Goal: Task Accomplishment & Management: Use online tool/utility

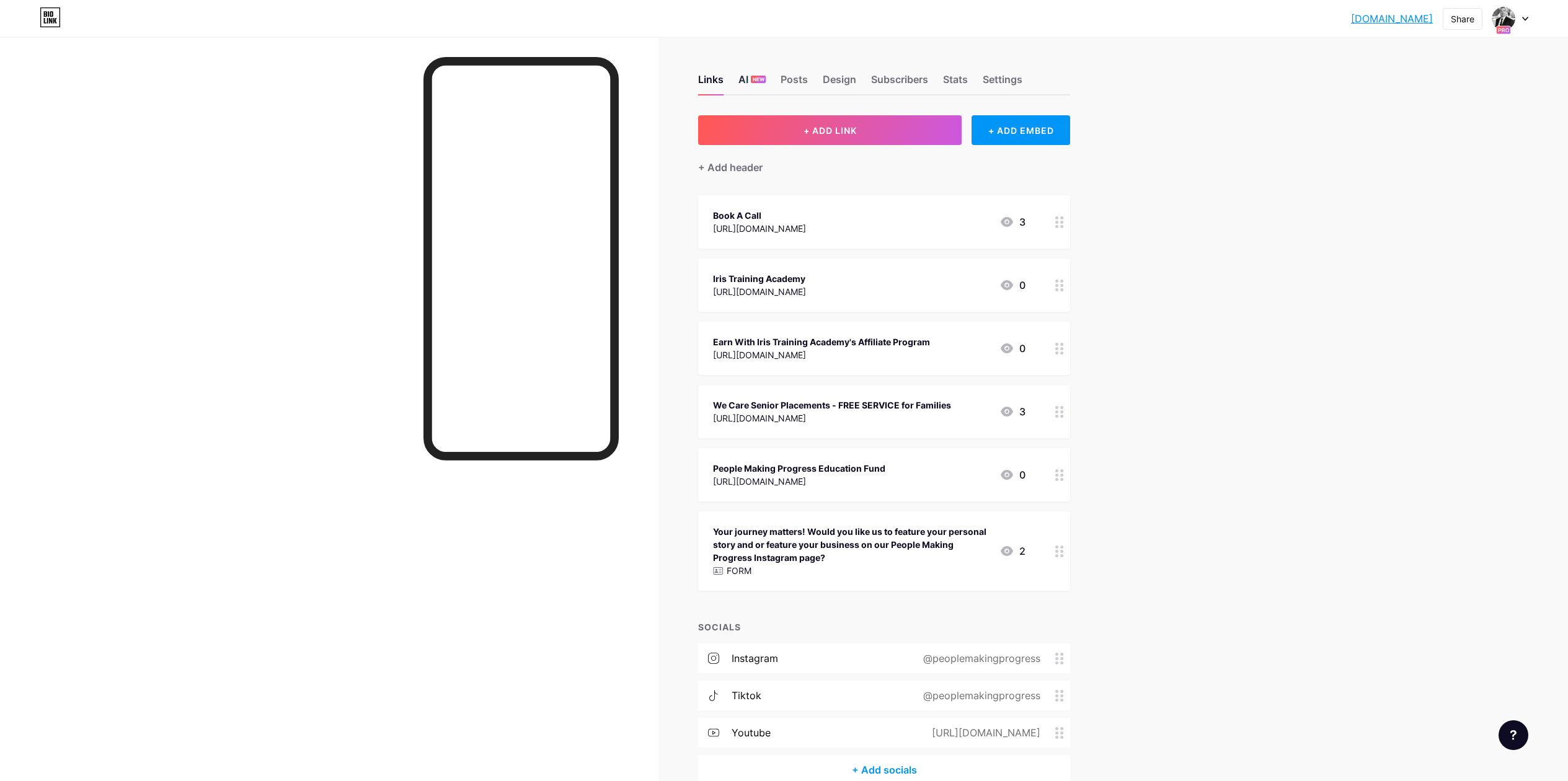
click at [757, 81] on span "NEW" at bounding box center [759, 79] width 12 height 7
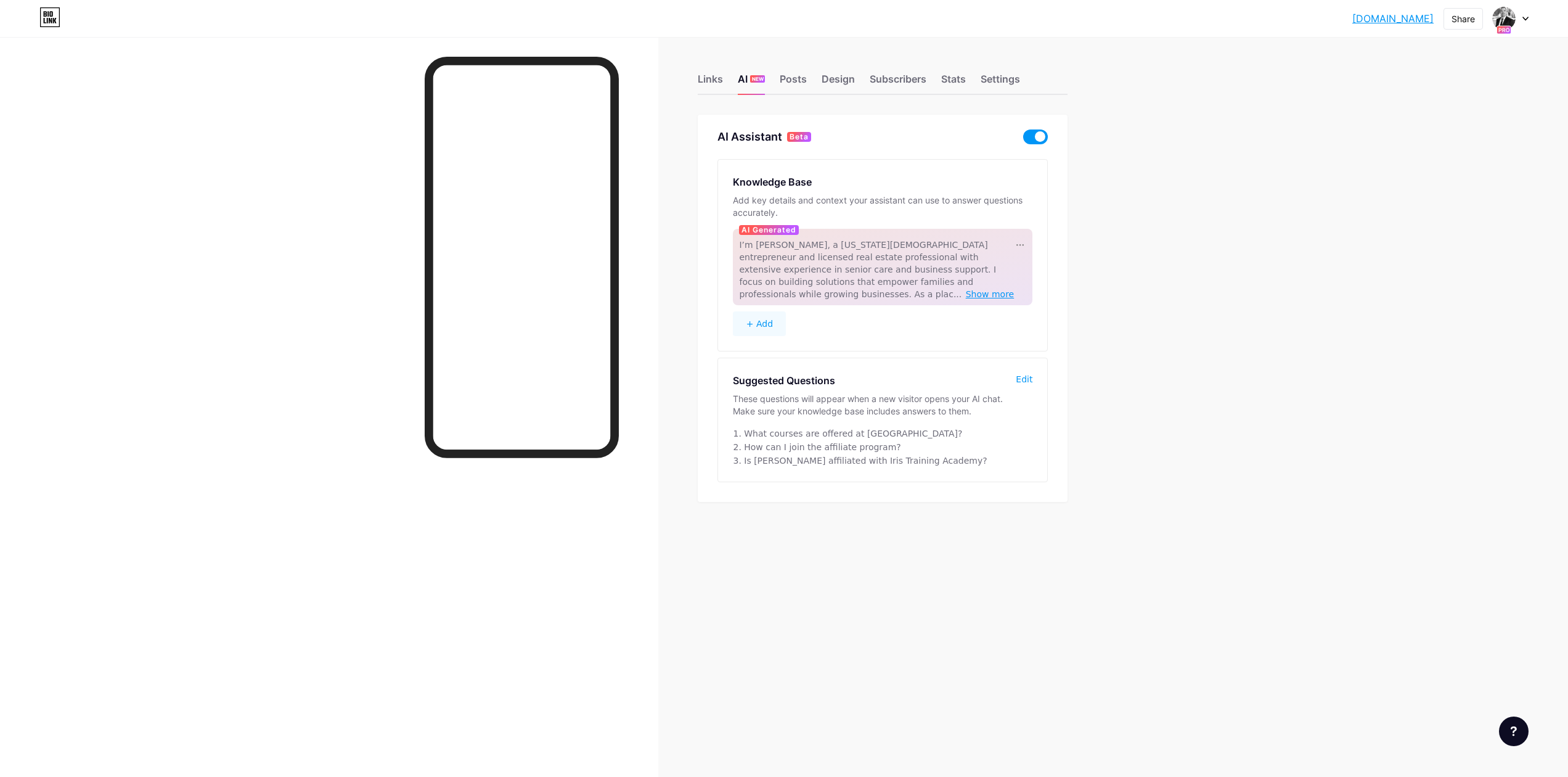
click at [981, 289] on span "Show more" at bounding box center [990, 294] width 48 height 10
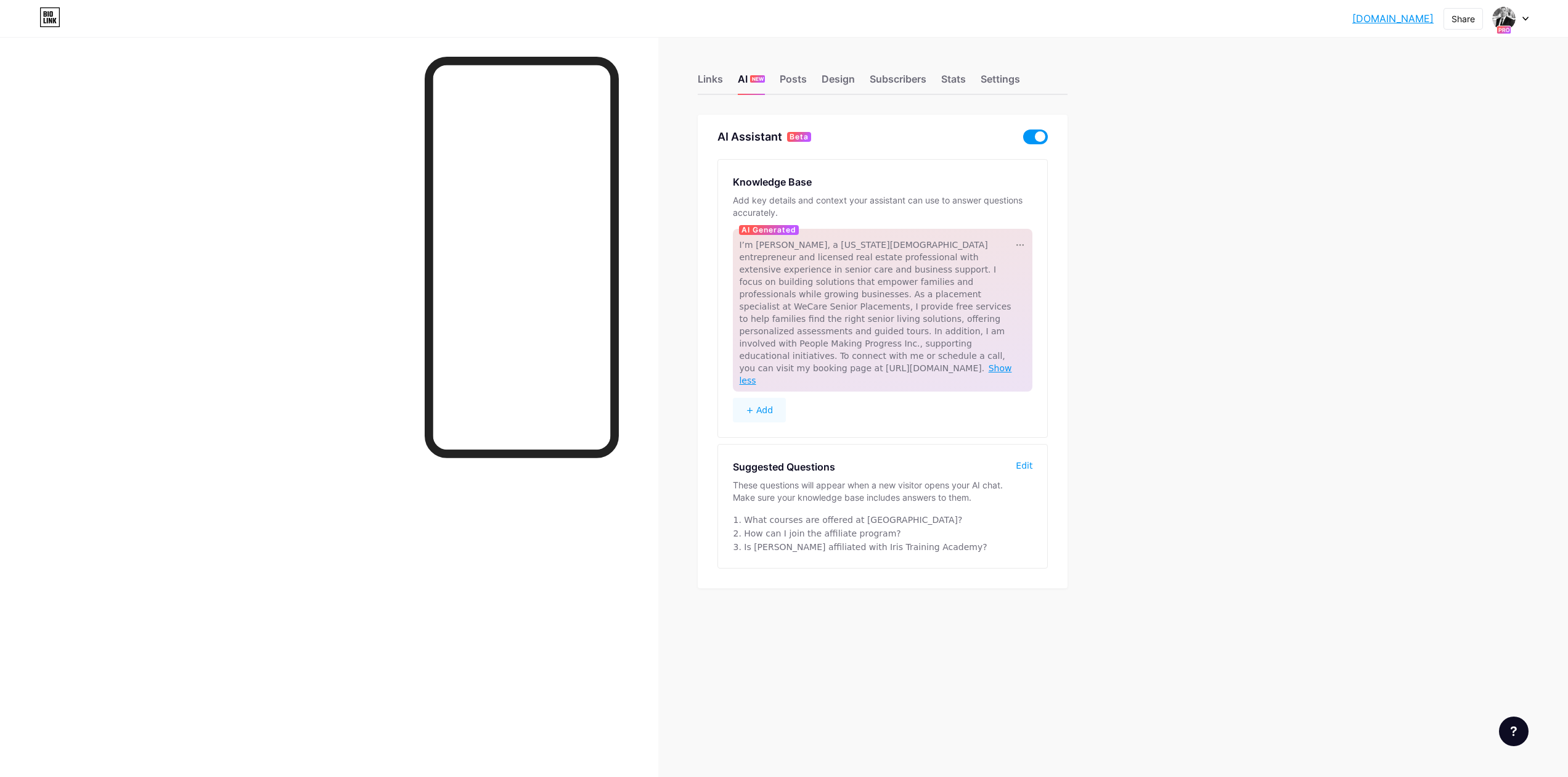
click at [990, 363] on span "Show less" at bounding box center [875, 374] width 272 height 22
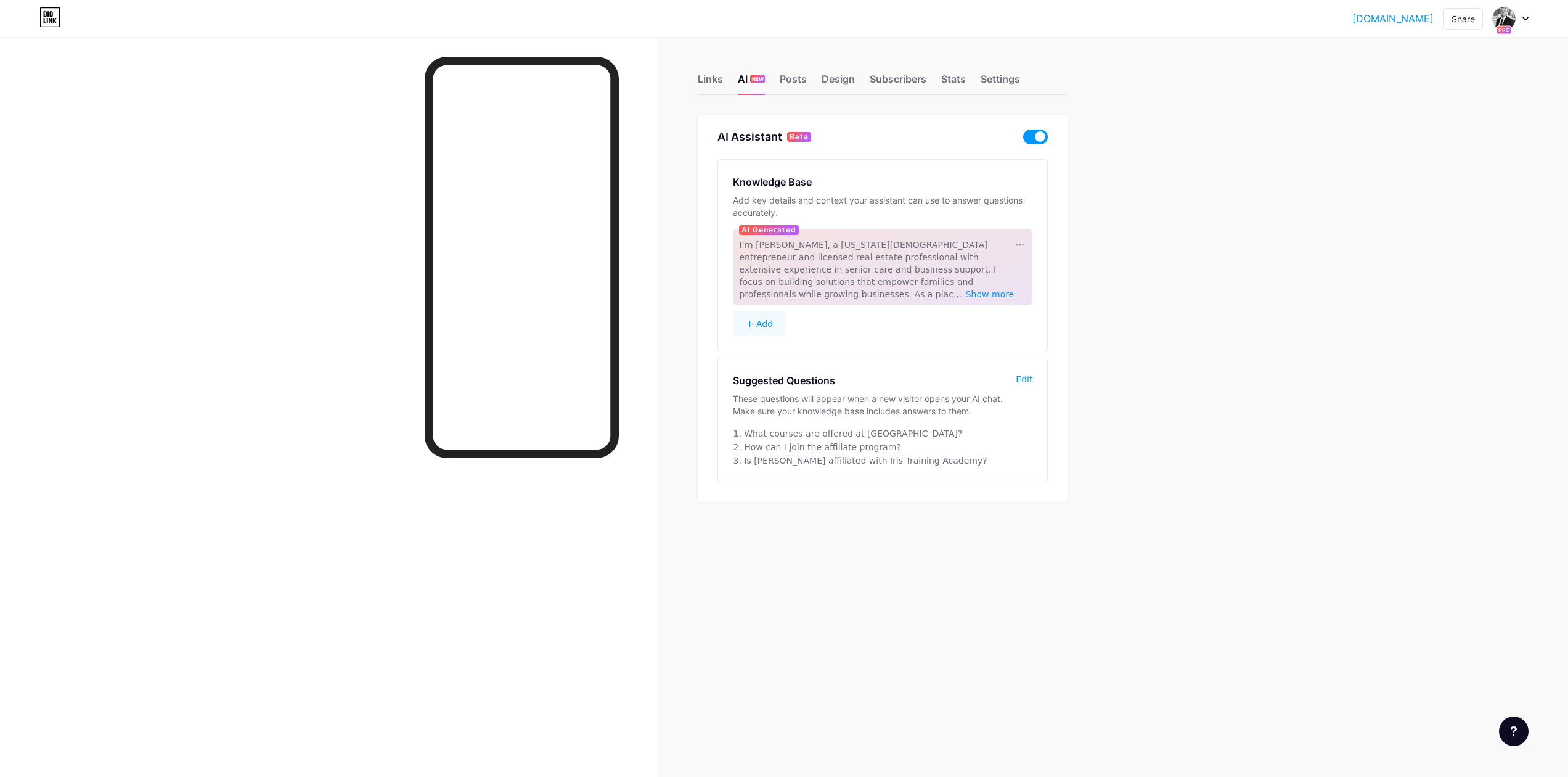
click at [769, 312] on button "+ Add" at bounding box center [759, 323] width 53 height 25
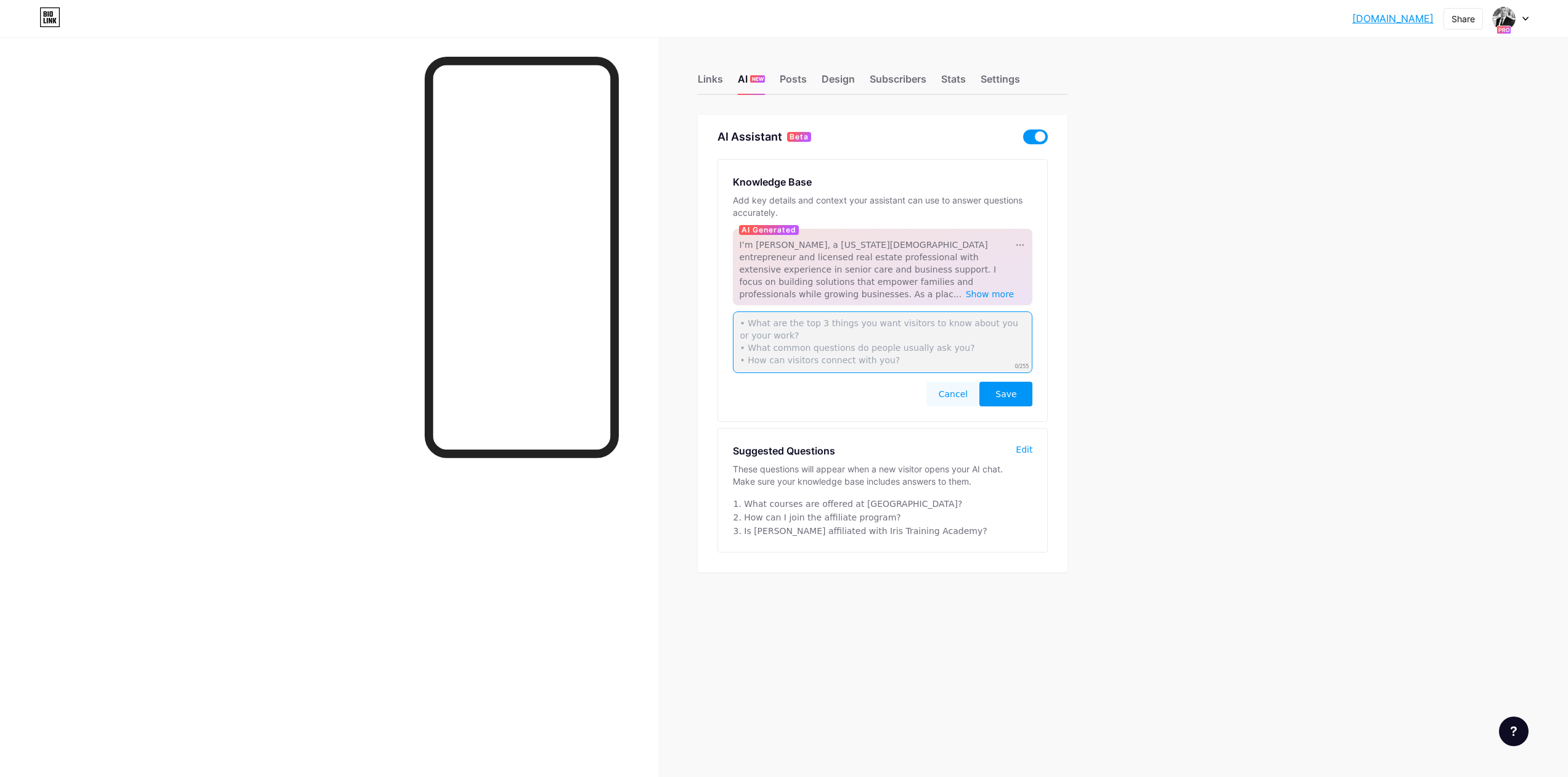
click at [752, 324] on textarea at bounding box center [882, 342] width 299 height 61
paste textarea "What is Iris Training Academy? Iris Training Academy is an education and traini…"
type textarea "What is Iris Training Academy? Iris Training Academy is an education and traini…"
click at [1004, 388] on span "Save" at bounding box center [1005, 394] width 21 height 12
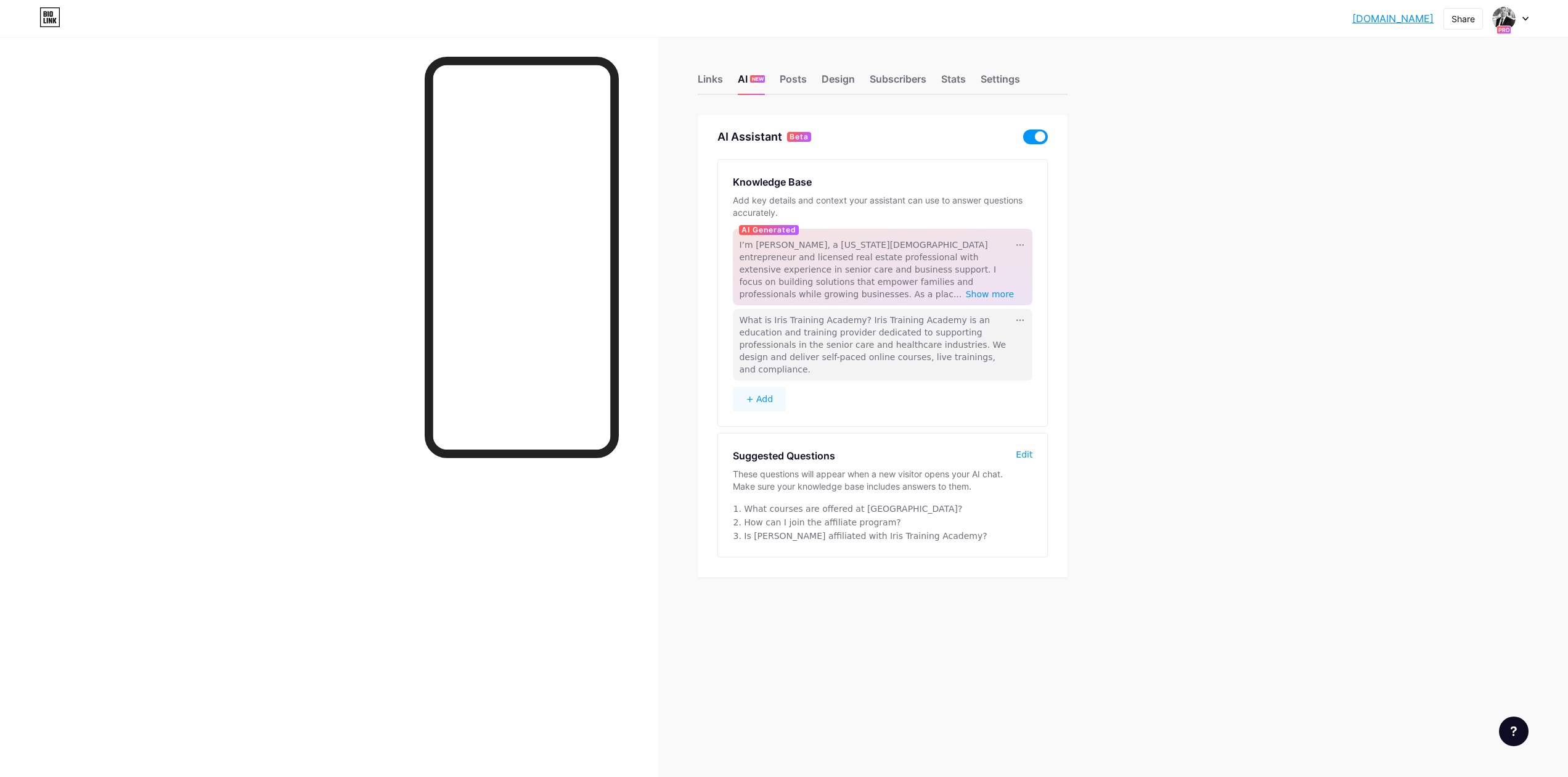
click at [767, 387] on button "+ Add" at bounding box center [759, 399] width 53 height 25
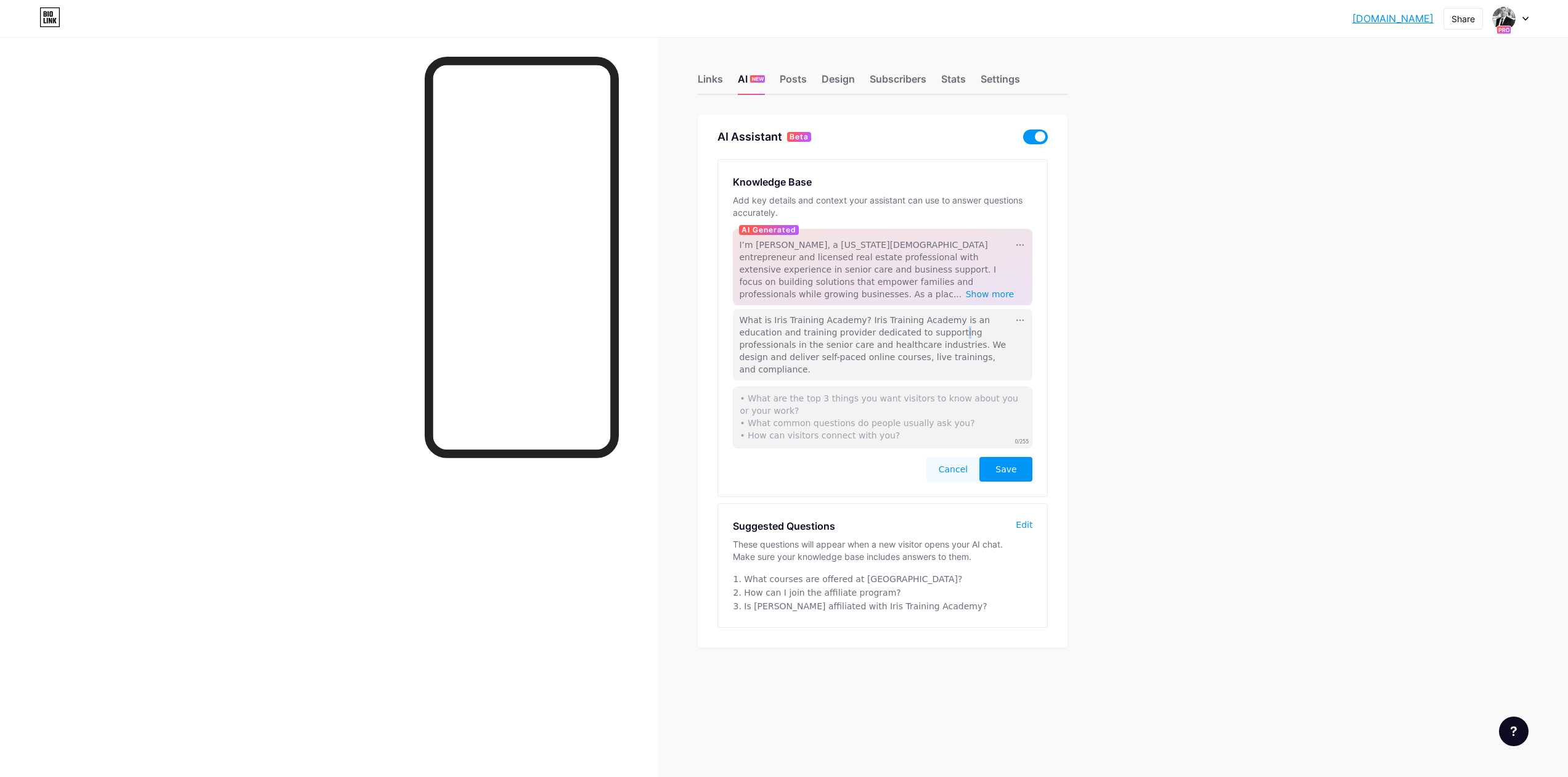
click at [910, 324] on div "What is Iris Training Academy? Iris Training Academy is an education and traini…" at bounding box center [876, 344] width 275 height 61
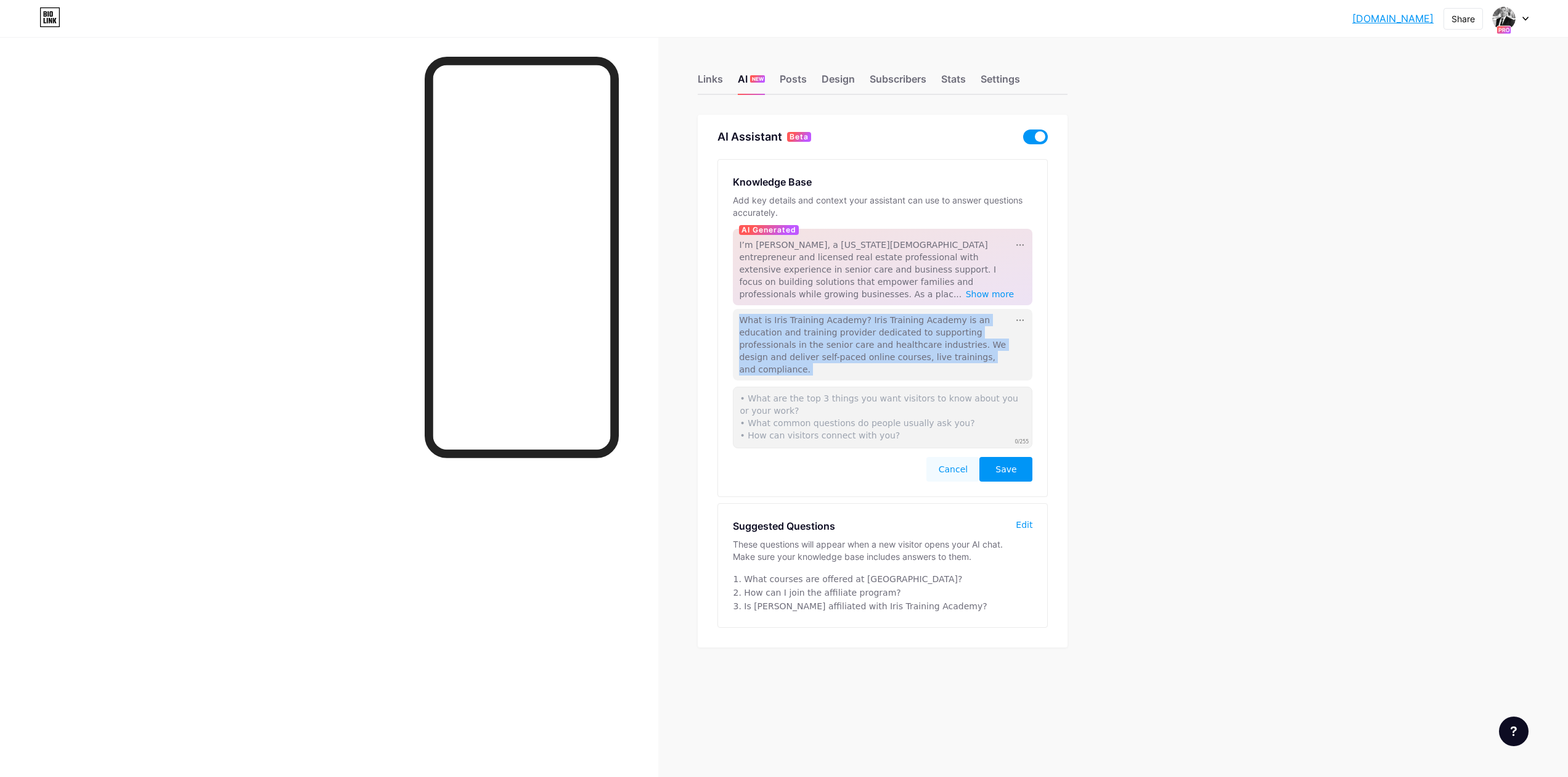
drag, startPoint x: 740, startPoint y: 309, endPoint x: 1010, endPoint y: 370, distance: 276.8
click at [1011, 371] on div "Knowledge Base Add key details and context your assistant can use to answer que…" at bounding box center [882, 328] width 329 height 336
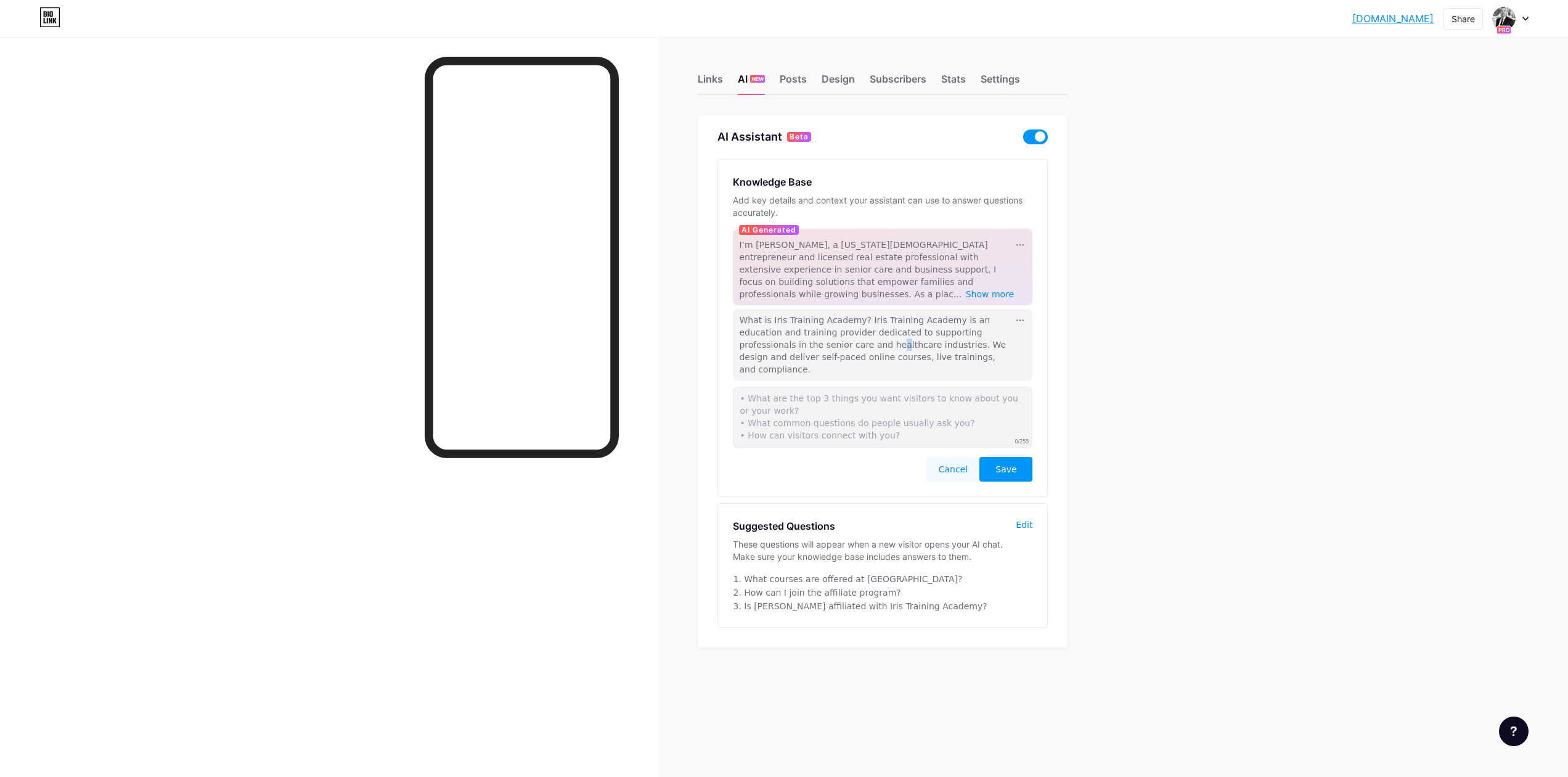
click at [816, 333] on span "What is Iris Training Academy? Iris Training Academy is an education and traini…" at bounding box center [872, 345] width 267 height 60
click at [1009, 323] on div "What is Iris Training Academy? Iris Training Academy is an education and traini…" at bounding box center [876, 344] width 275 height 61
click at [965, 457] on button "Cancel" at bounding box center [953, 469] width 53 height 25
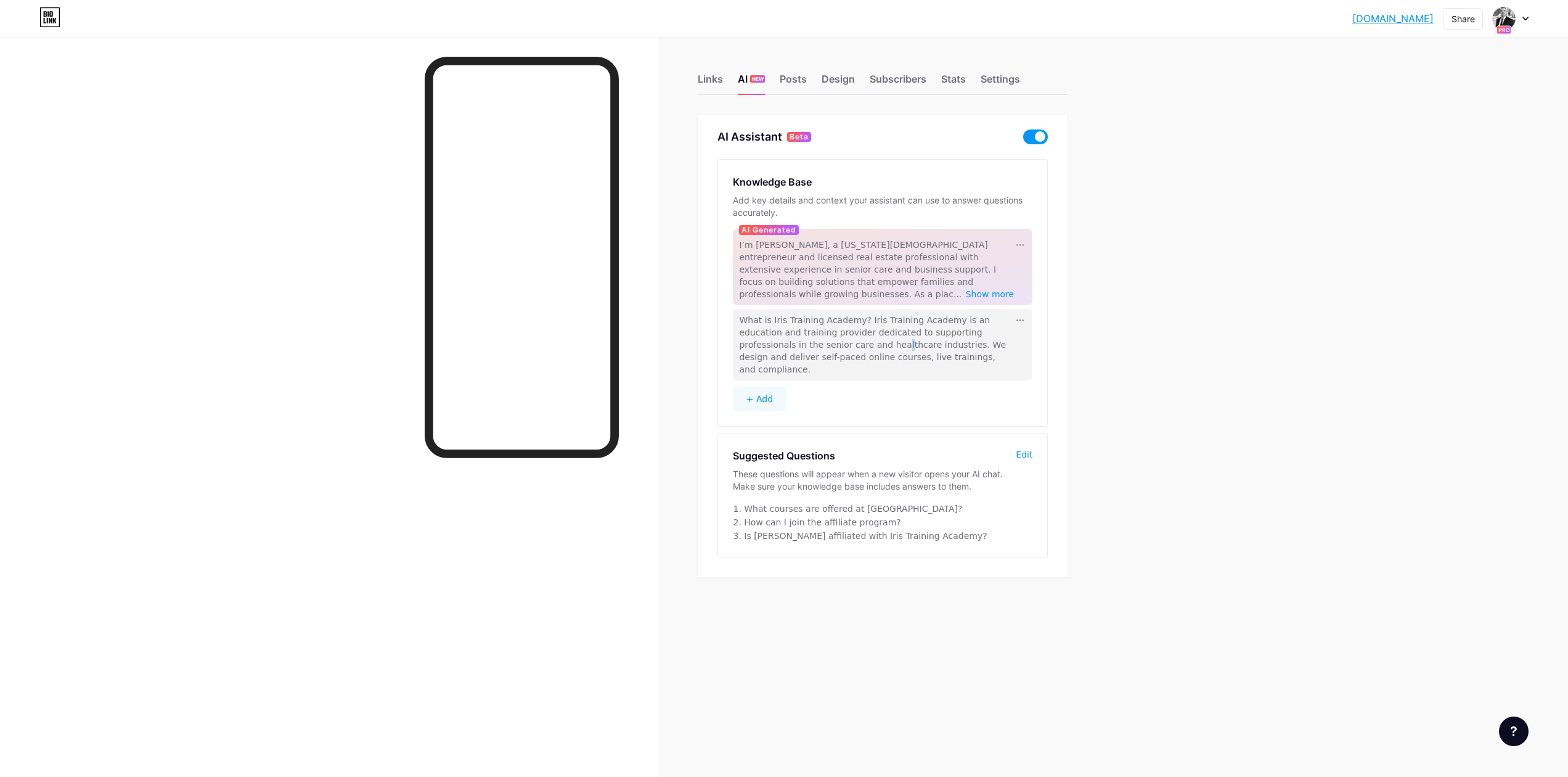
click at [819, 336] on span "What is Iris Training Academy? Iris Training Academy is an education and traini…" at bounding box center [872, 345] width 267 height 60
click at [959, 315] on span "What is Iris Training Academy? Iris Training Academy is an education and traini…" at bounding box center [872, 345] width 267 height 60
click at [960, 315] on span "What is Iris Training Academy? Iris Training Academy is an education and traini…" at bounding box center [872, 345] width 267 height 60
click at [773, 387] on button "+ Add" at bounding box center [759, 399] width 53 height 25
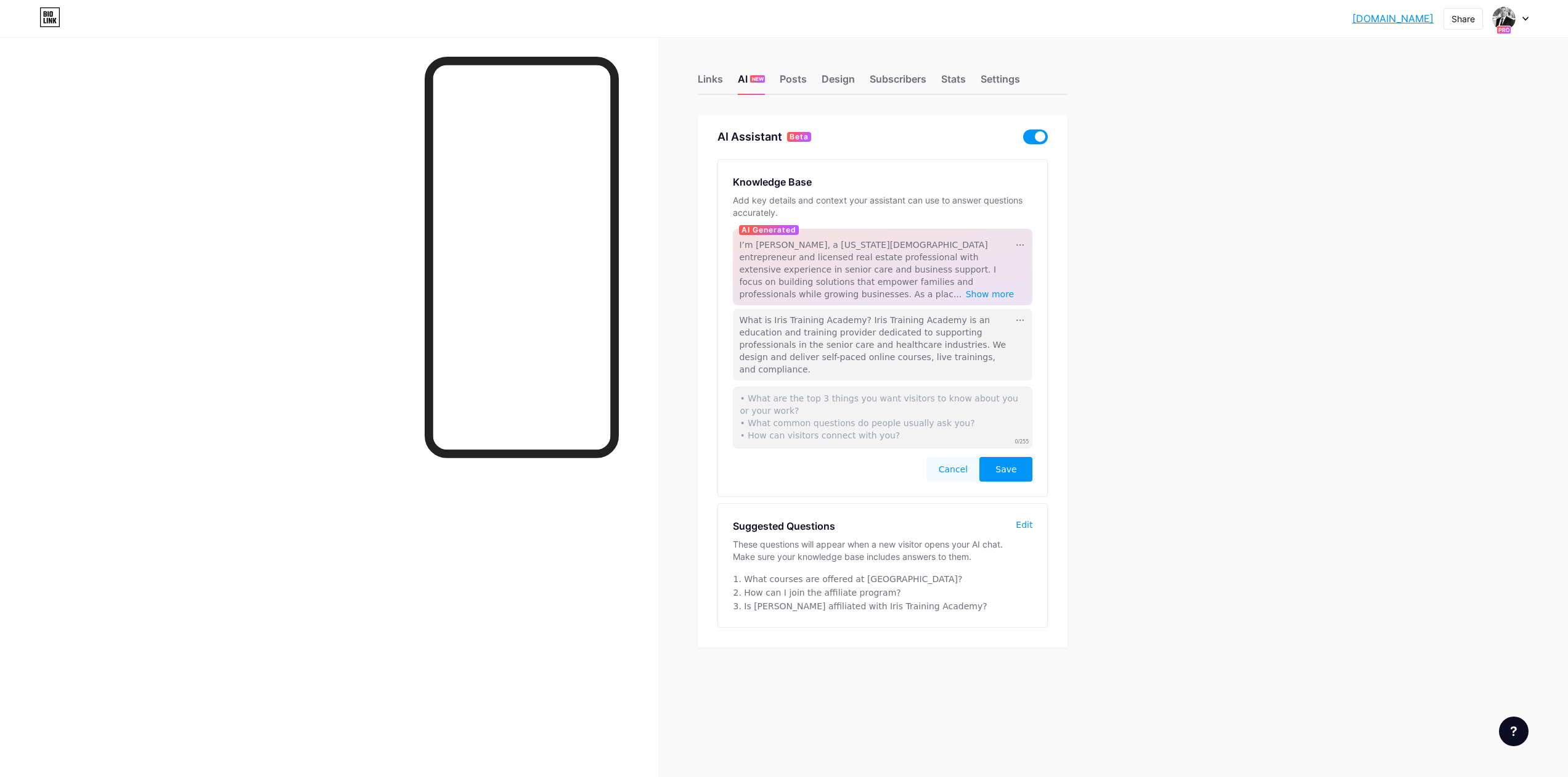
click at [1177, 235] on div "[DOMAIN_NAME].... [DOMAIN_NAME] Share Switch accounts [PERSON_NAME] [DOMAIN_NAM…" at bounding box center [784, 388] width 1568 height 777
click at [950, 457] on button "Cancel" at bounding box center [953, 469] width 53 height 25
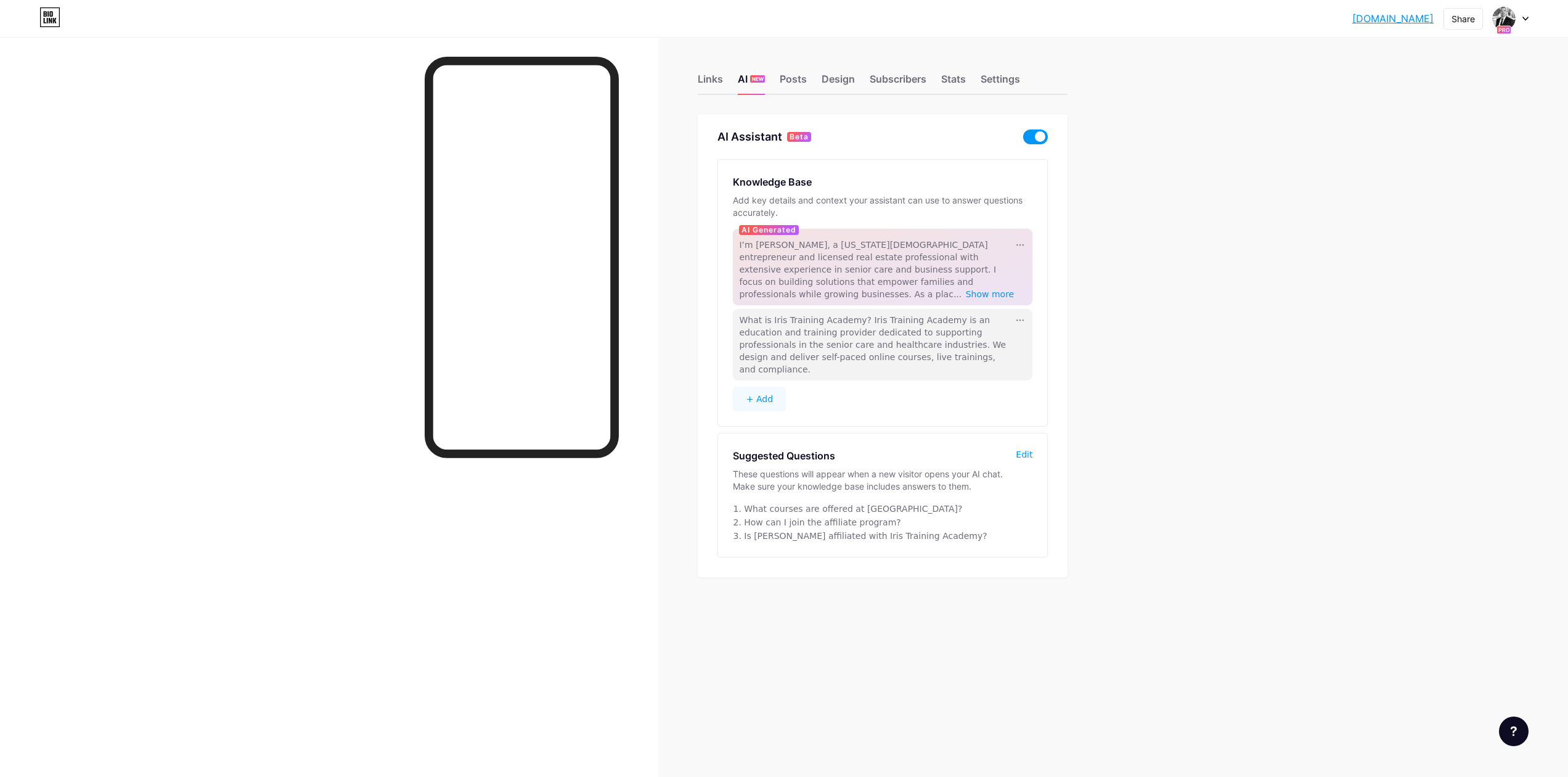
click at [939, 334] on span "What is Iris Training Academy? Iris Training Academy is an education and traini…" at bounding box center [872, 345] width 267 height 60
click at [750, 331] on span "What is Iris Training Academy? Iris Training Academy is an education and traini…" at bounding box center [872, 345] width 267 height 60
click at [751, 330] on span "What is Iris Training Academy? Iris Training Academy is an education and traini…" at bounding box center [872, 345] width 267 height 60
click at [1022, 314] on div at bounding box center [1020, 320] width 12 height 12
click at [1031, 349] on div "Delete" at bounding box center [1033, 358] width 38 height 20
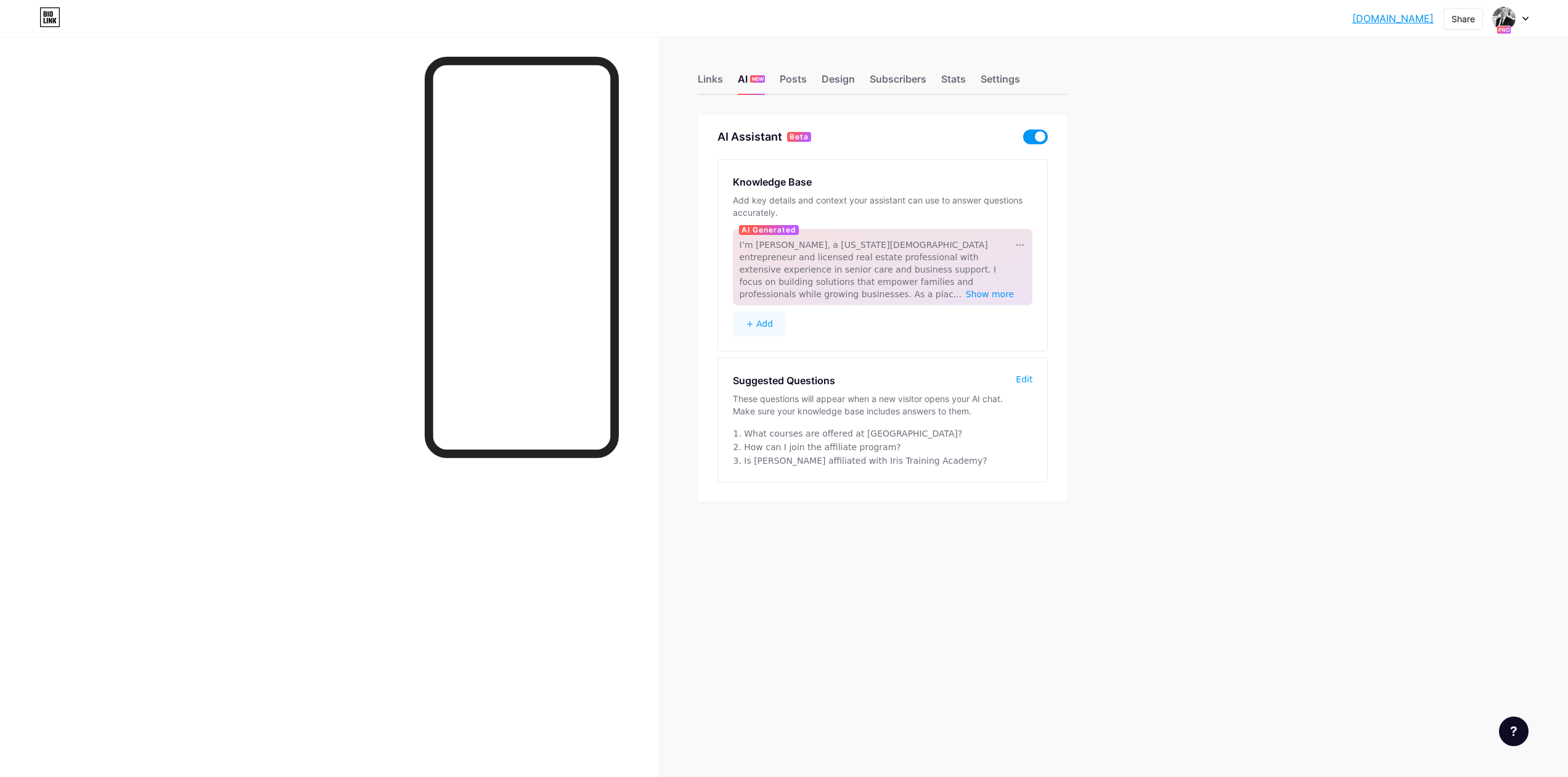
click at [770, 311] on button "+ Add" at bounding box center [759, 323] width 53 height 25
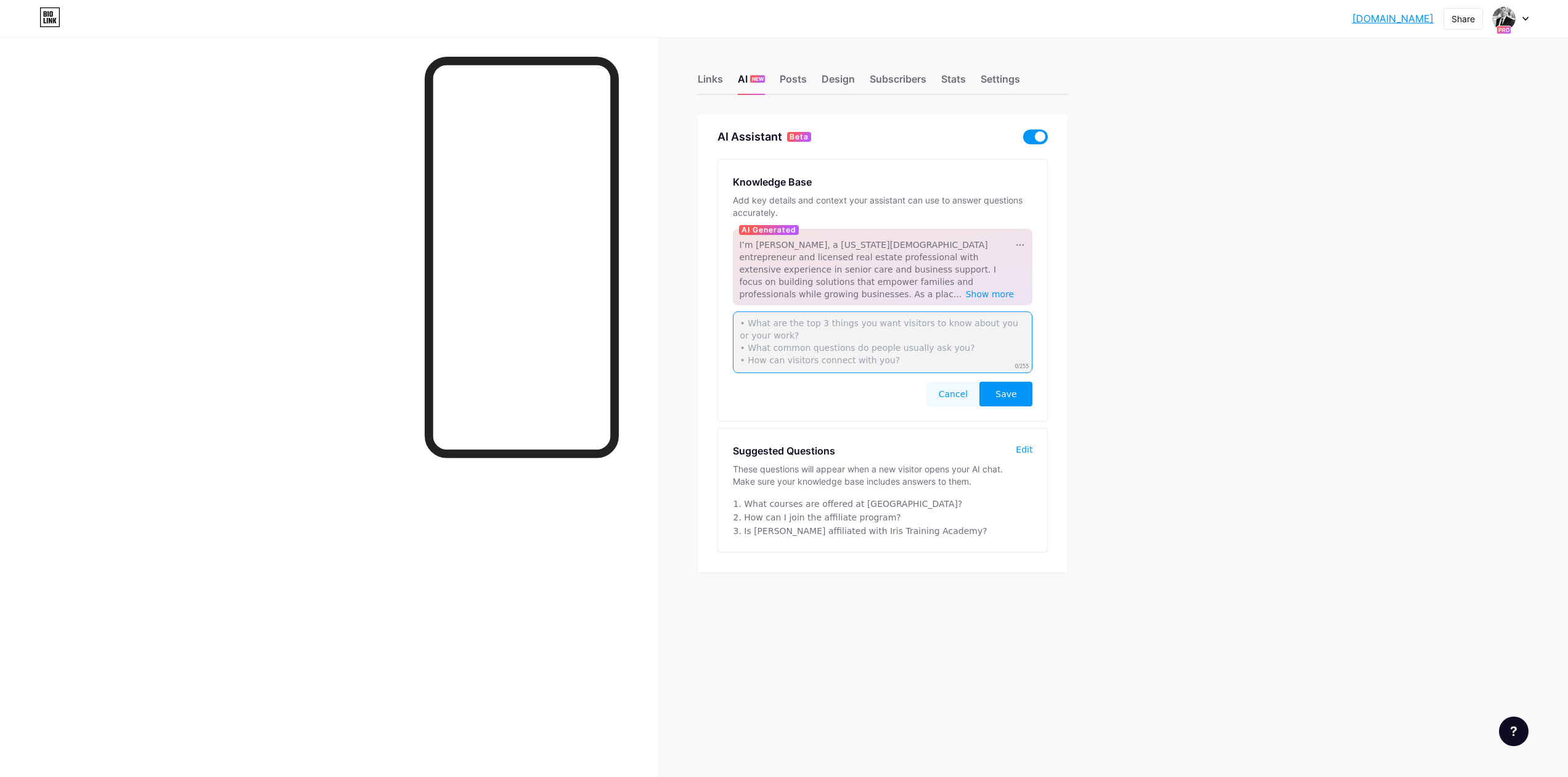
paste textarea "What is Iris Training Academy? Iris Training Academy is a specialized education…"
type textarea "What is Iris Training Academy? Iris Training Academy is a specialized education…"
click at [955, 385] on button "Cancel" at bounding box center [953, 394] width 53 height 25
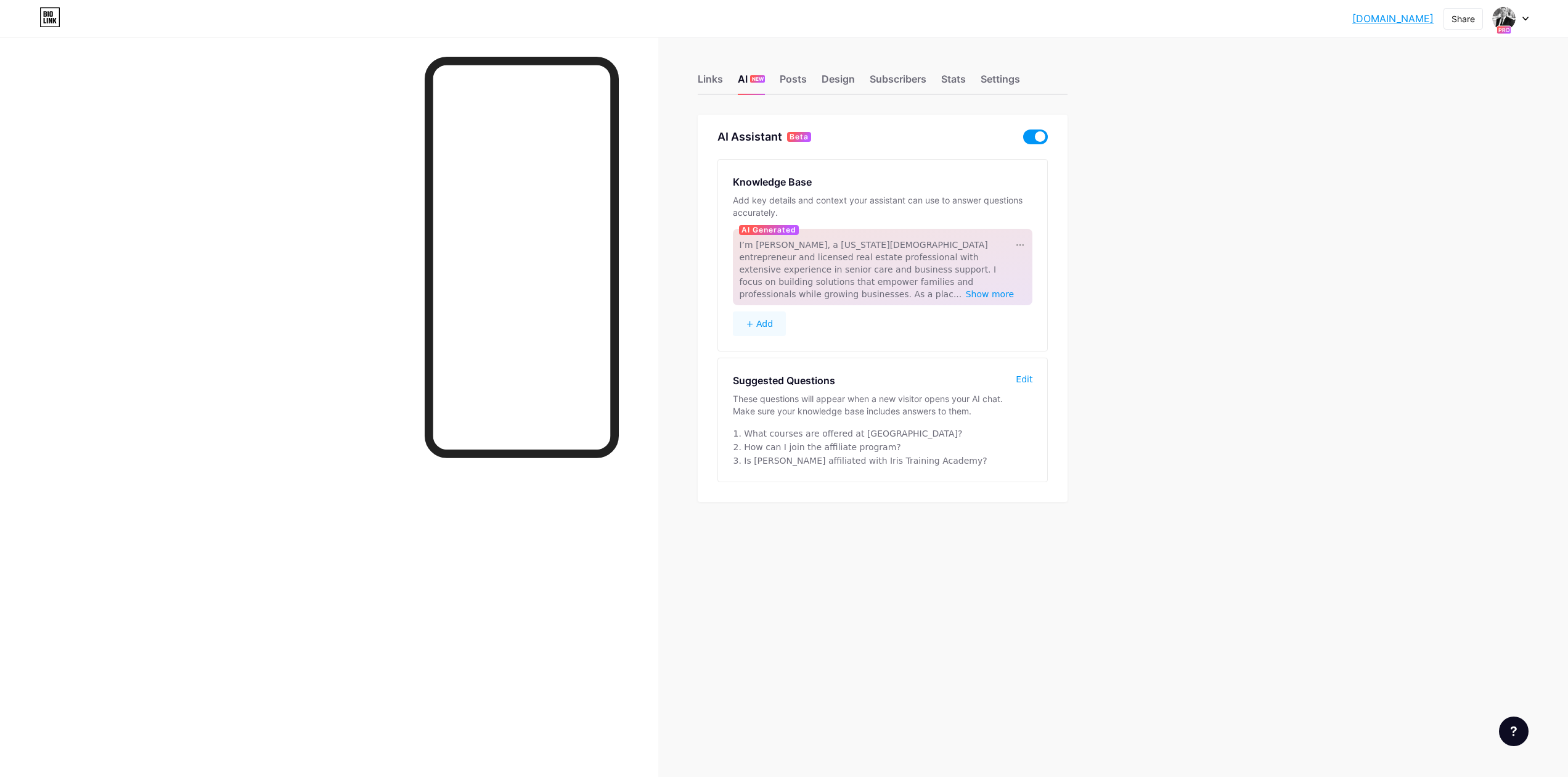
click at [757, 311] on button "+ Add" at bounding box center [759, 323] width 53 height 25
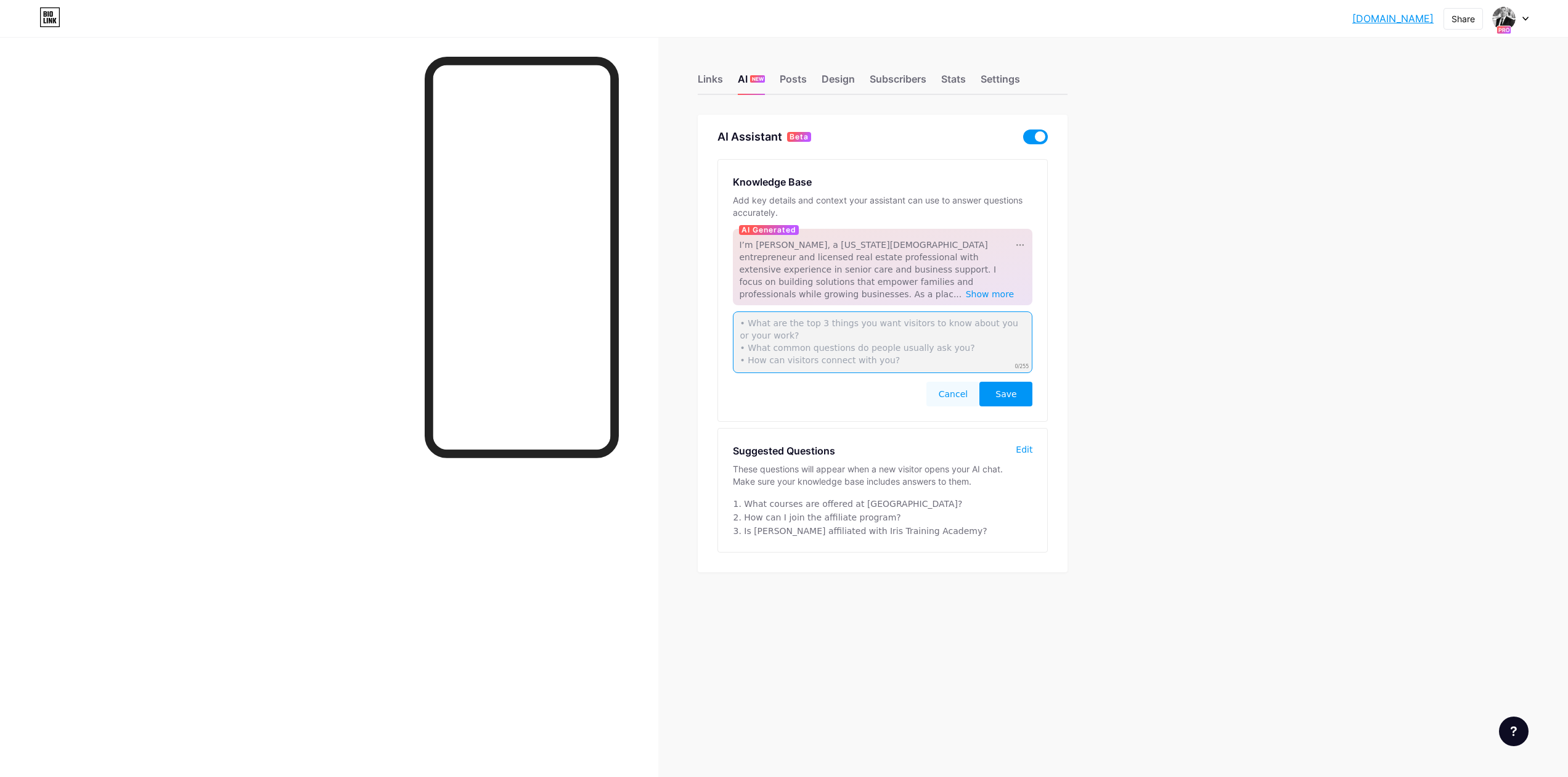
paste textarea "Iris Training Academy provides training for senior care and healthcare professi…"
type textarea "Iris Training Academy provides training for senior care and healthcare professi…"
click at [1009, 388] on span "Save" at bounding box center [1005, 394] width 21 height 12
click at [769, 387] on button "+ Add" at bounding box center [759, 399] width 53 height 25
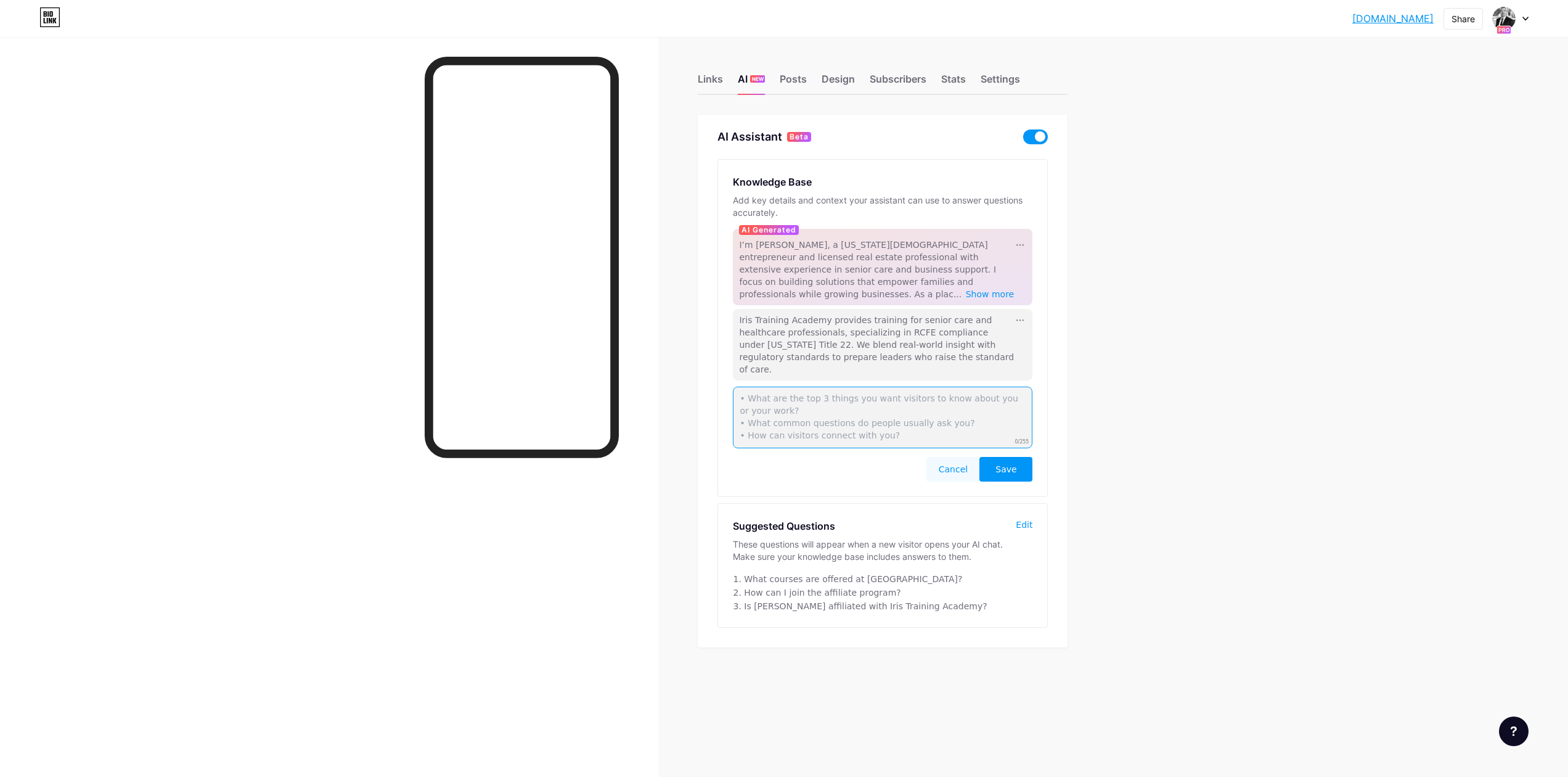
paste textarea "founded and lead Iris Training Academy, developing courses that blend RCFE comp…"
click at [740, 387] on textarea "founded and lead Iris Training Academy, developing courses that blend RCFE comp…" at bounding box center [882, 417] width 299 height 61
click at [799, 387] on textarea "I am a founded and lead Iris Training Academy, developing courses that blend RC…" at bounding box center [882, 417] width 299 height 61
drag, startPoint x: 839, startPoint y: 374, endPoint x: 807, endPoint y: 376, distance: 32.1
click at [807, 387] on textarea "I am a founding and lead Iris Training Academy, developing courses that blend R…" at bounding box center [882, 417] width 299 height 61
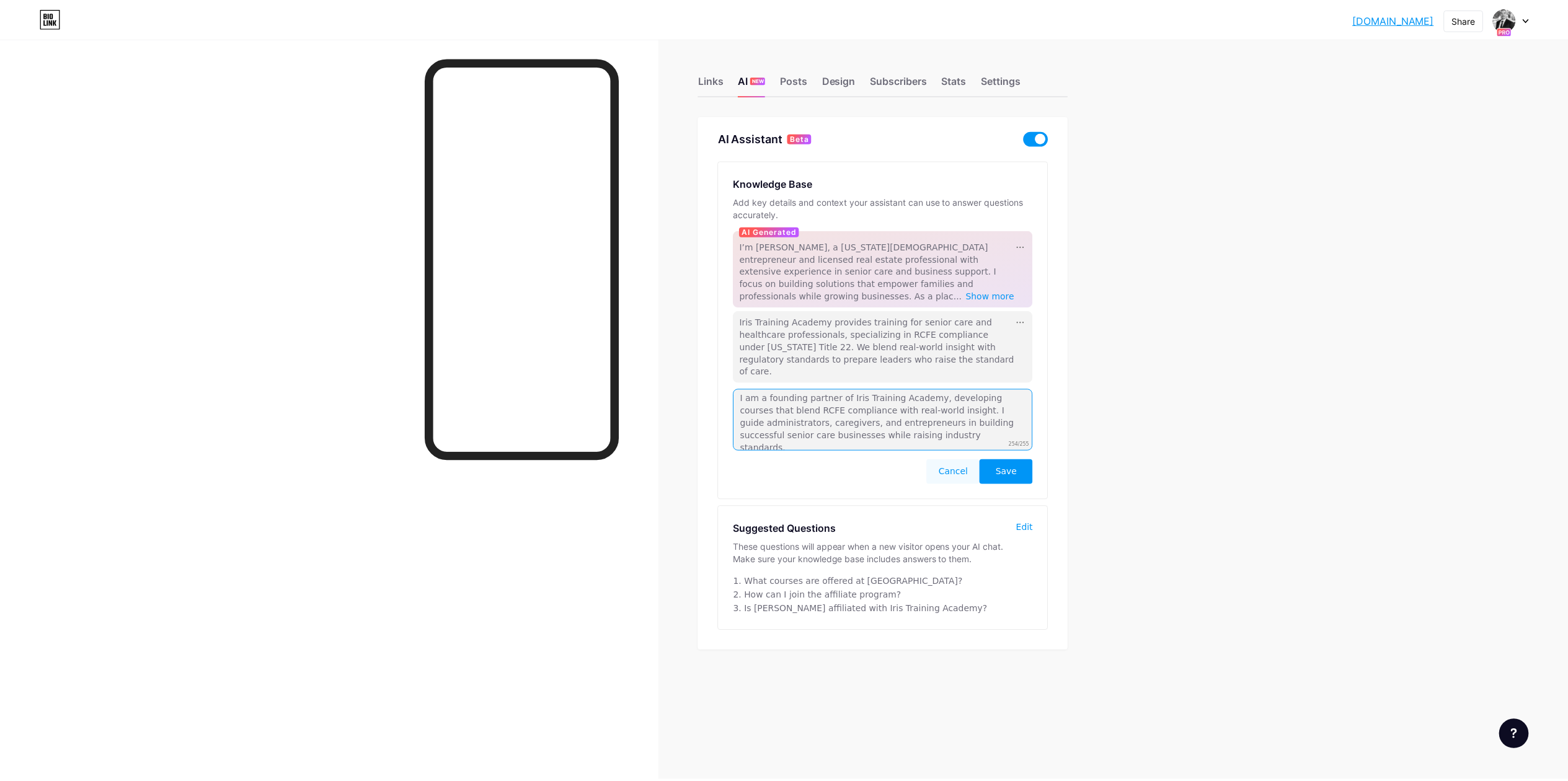
scroll to position [4, 0]
type textarea "I am a founding partner of Iris Training Academy, developing courses that blend…"
click at [1015, 466] on span "Save" at bounding box center [1012, 471] width 21 height 12
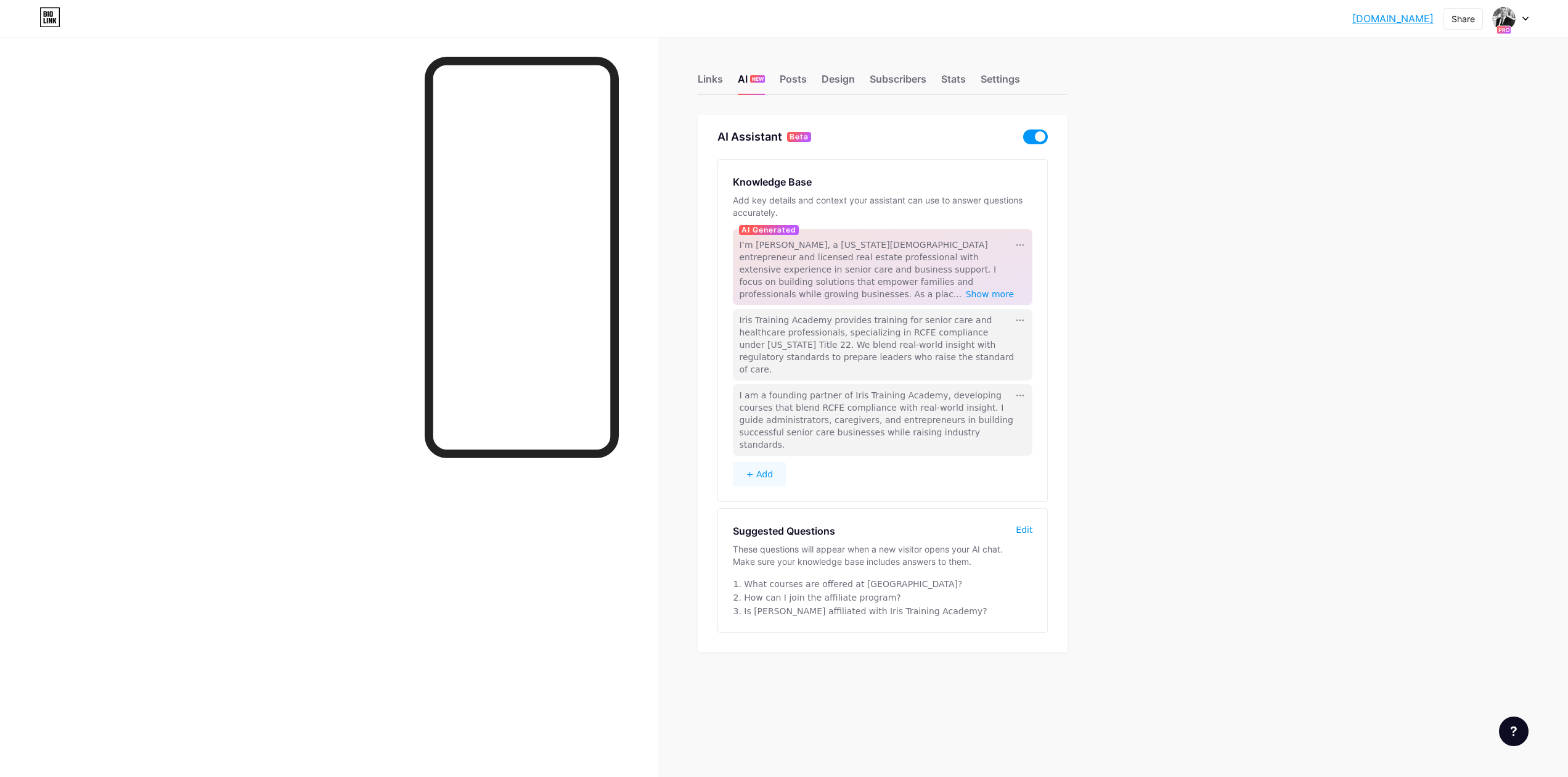
click at [993, 289] on span "Show more" at bounding box center [990, 294] width 48 height 10
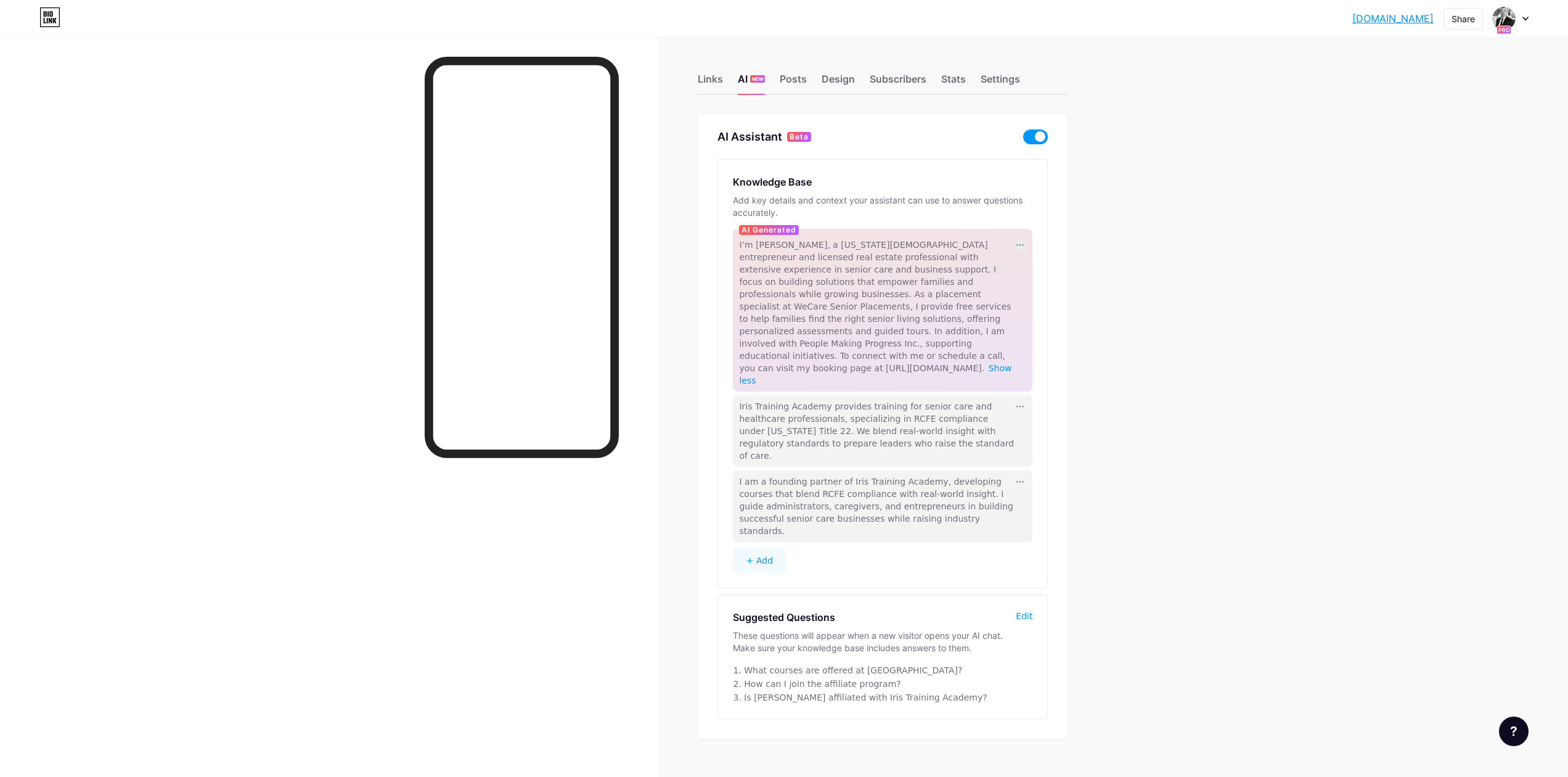
click at [1023, 243] on div at bounding box center [1020, 245] width 12 height 12
drag, startPoint x: 1098, startPoint y: 162, endPoint x: 1086, endPoint y: 165, distance: 12.4
click at [1098, 162] on div "Links AI NEW Posts Design Subscribers Stats Settings AI Assistant Beta Knowledg…" at bounding box center [559, 419] width 1119 height 763
click at [757, 548] on button "+ Add" at bounding box center [759, 560] width 53 height 25
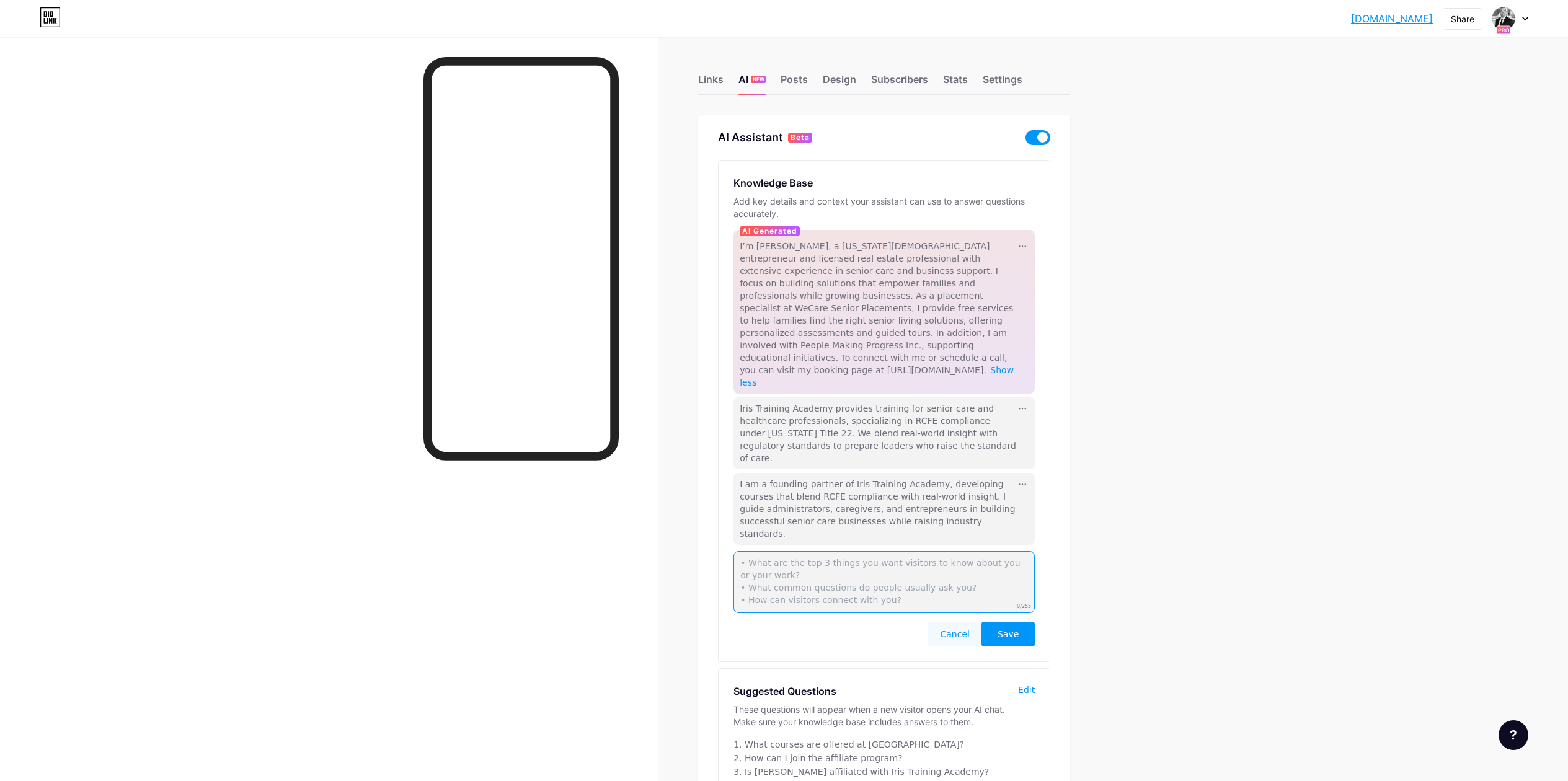
paste textarea "I work with WeCare Senior Placements, helping families find the right care home…"
type textarea "I work with WeCare Senior Placements, helping families find the right care home…"
click at [1018, 628] on span "Save" at bounding box center [1008, 634] width 21 height 12
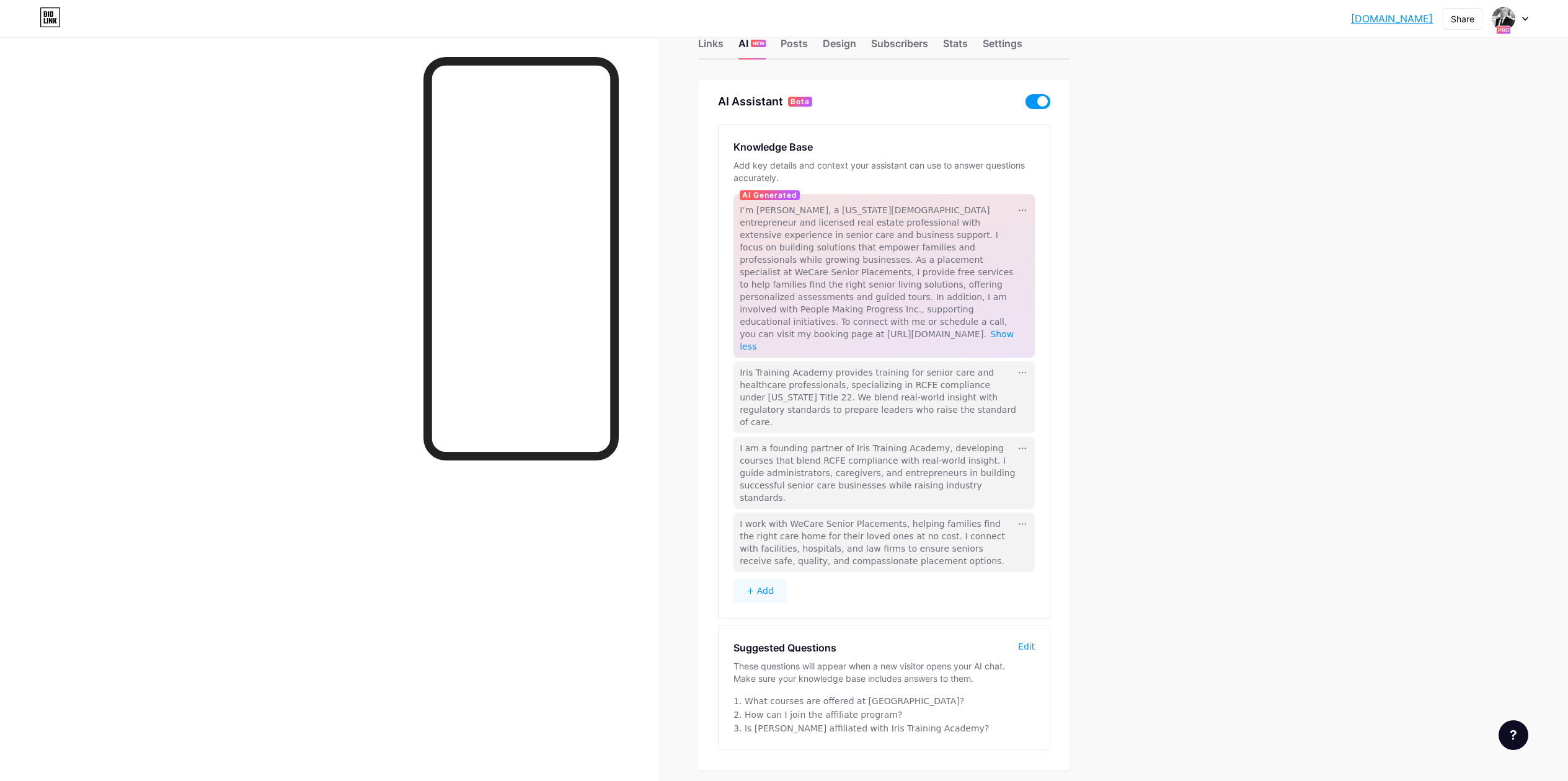
scroll to position [37, 0]
click at [768, 577] on button "+ Add" at bounding box center [761, 589] width 53 height 25
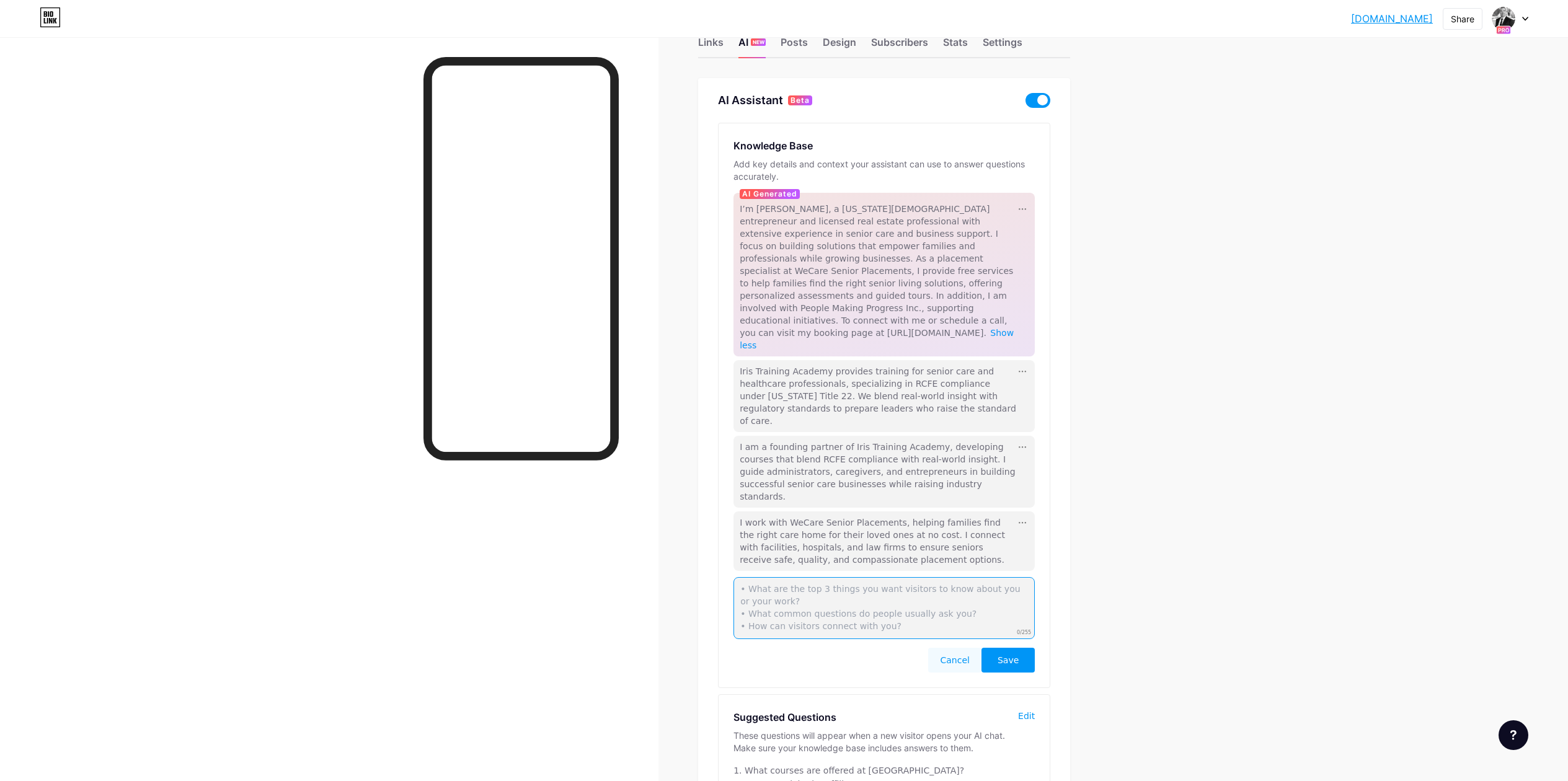
paste textarea "As a business broker, I help clients buy and sell businesses by providing valua…"
type textarea "As a business broker, I help clients buy and sell businesses by providing valua…"
click at [1012, 654] on span "Save" at bounding box center [1008, 660] width 21 height 12
